Goal: Entertainment & Leisure: Consume media (video, audio)

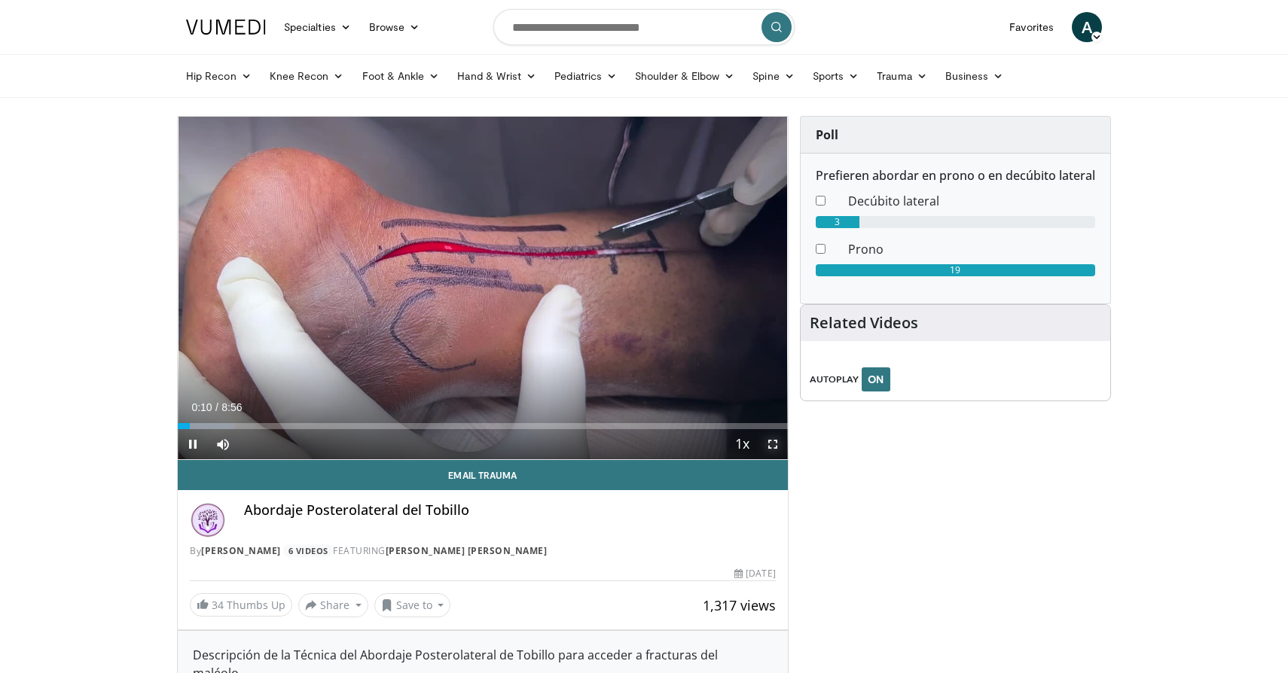
click at [770, 445] on span "Video Player" at bounding box center [772, 444] width 30 height 30
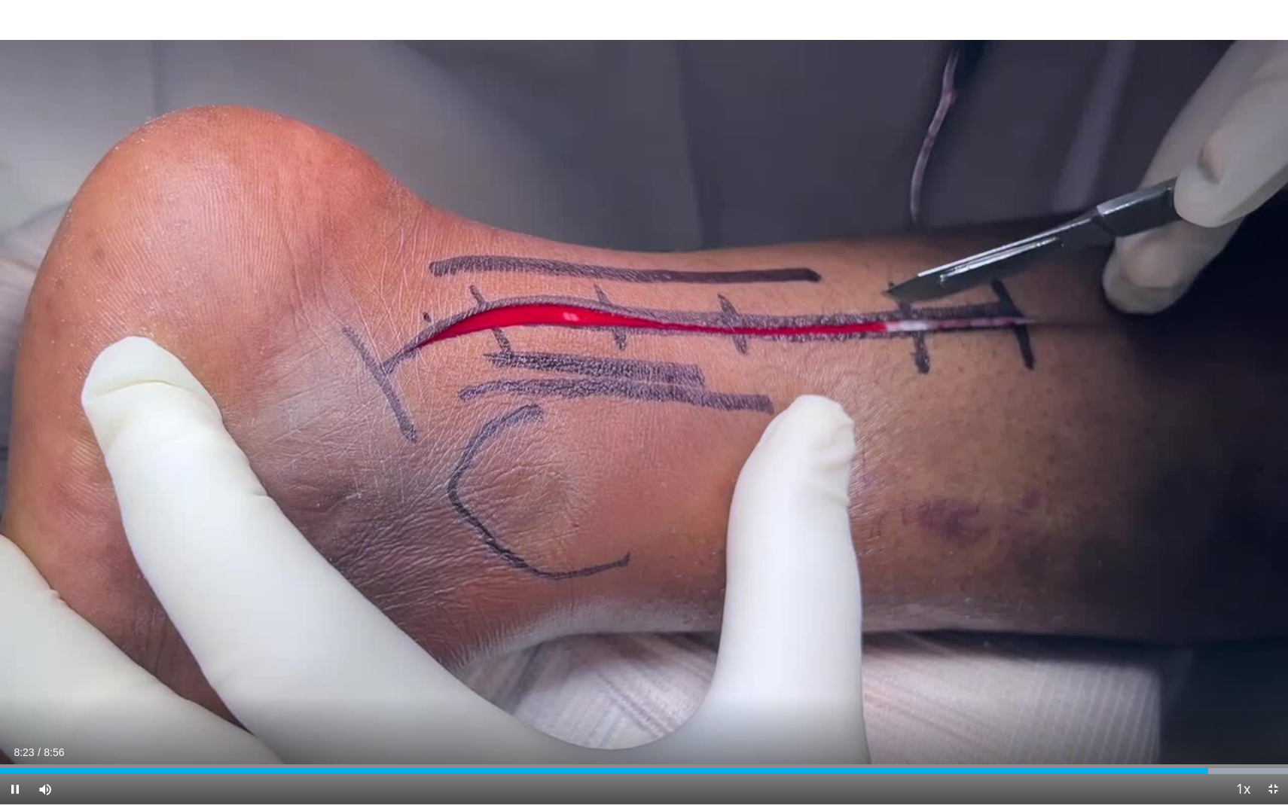
click at [1089, 672] on div "Current Time 8:23 / Duration 8:56 Pause Skip Backward Skip Forward Mute Loaded …" at bounding box center [644, 789] width 1288 height 30
click at [1134, 672] on div "Progress Bar" at bounding box center [1134, 771] width 2 height 6
click at [1164, 672] on div "Progress Bar" at bounding box center [1165, 771] width 2 height 6
click at [1201, 672] on div "Loaded : 100.00% 8:06 8:20" at bounding box center [644, 767] width 1288 height 14
click at [1175, 672] on div "8:21" at bounding box center [601, 771] width 1203 height 6
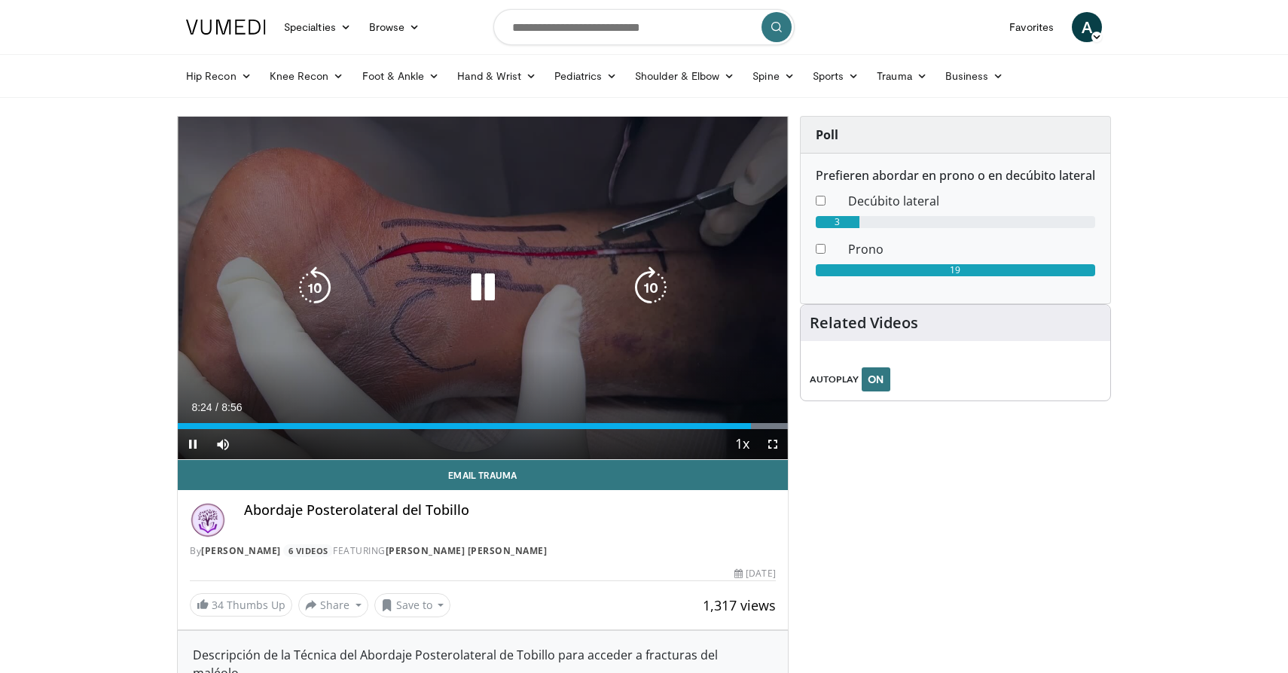
click at [488, 293] on icon "Video Player" at bounding box center [483, 288] width 42 height 42
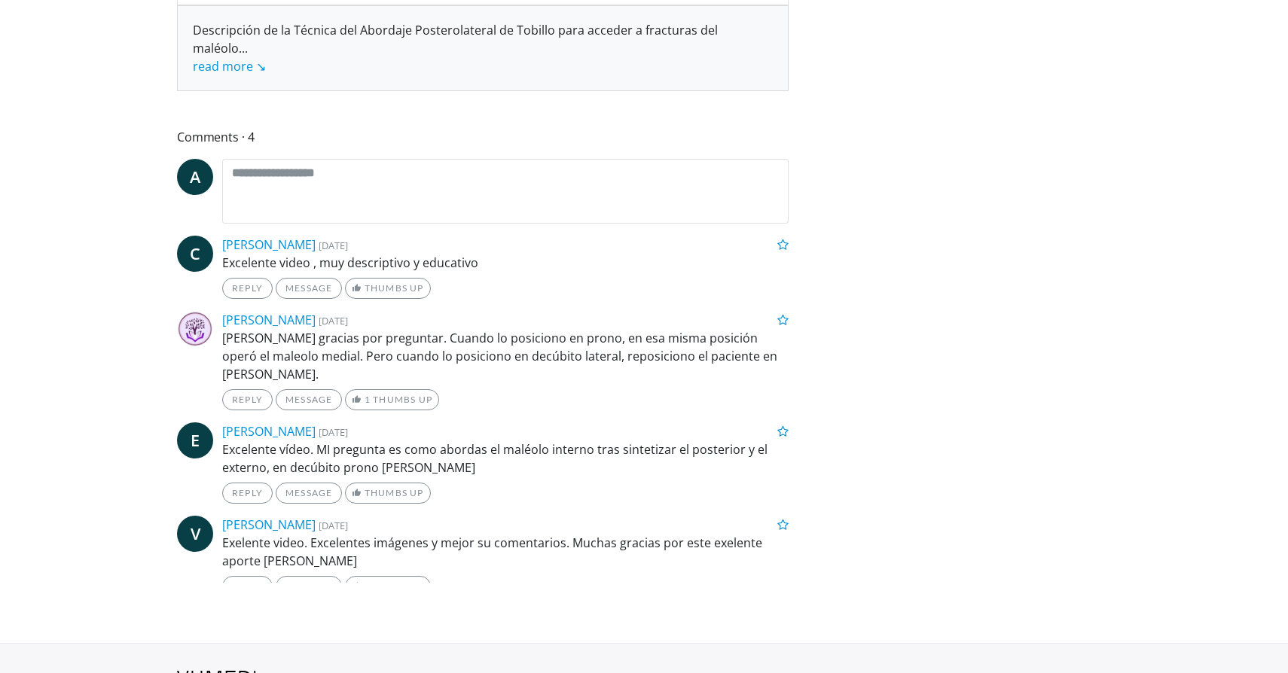
scroll to position [696, 0]
